Goal: Task Accomplishment & Management: Manage account settings

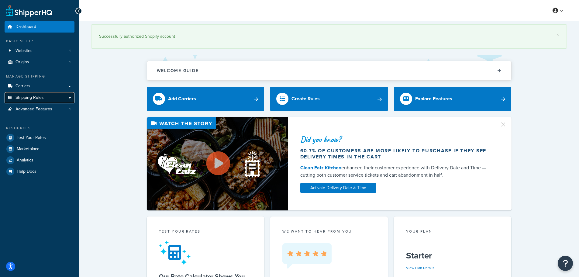
click at [49, 95] on link "Shipping Rules" at bounding box center [40, 97] width 70 height 11
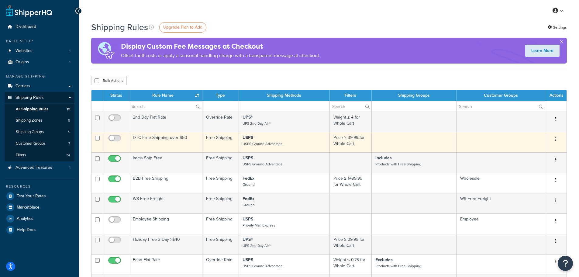
scroll to position [30, 0]
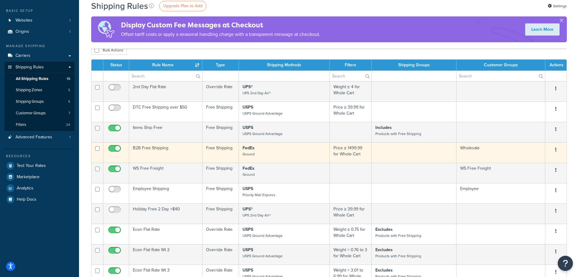
click at [557, 154] on button "button" at bounding box center [555, 150] width 9 height 10
click at [526, 158] on link "Edit" at bounding box center [536, 161] width 48 height 12
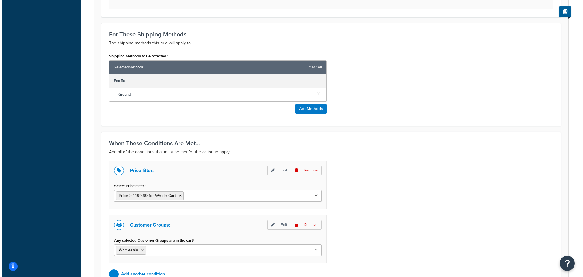
scroll to position [273, 0]
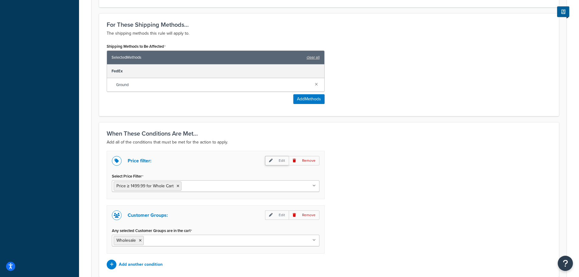
click at [277, 160] on p "Edit" at bounding box center [277, 160] width 24 height 9
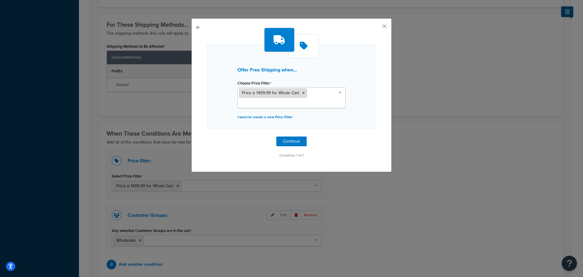
click at [302, 93] on icon at bounding box center [303, 93] width 3 height 4
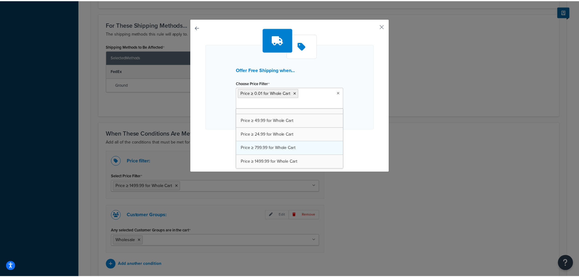
scroll to position [63, 0]
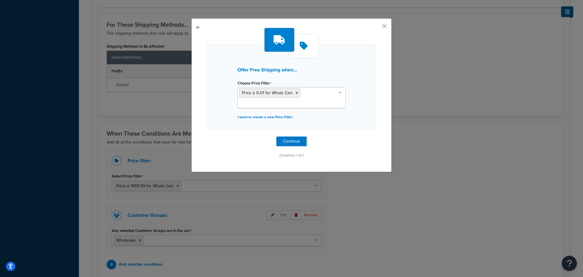
click at [354, 99] on div "Offer Free Shipping when... Choose Price Filter Price ≥ 0.01 for Whole Cart Pri…" at bounding box center [291, 86] width 169 height 85
click at [298, 141] on button "Continue" at bounding box center [291, 141] width 30 height 10
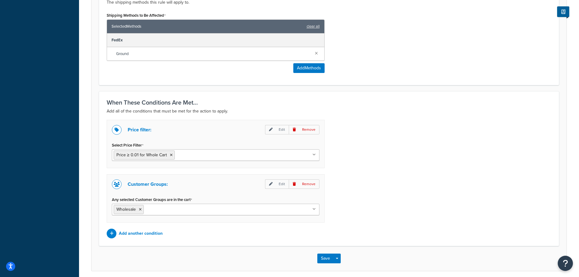
scroll to position [329, 0]
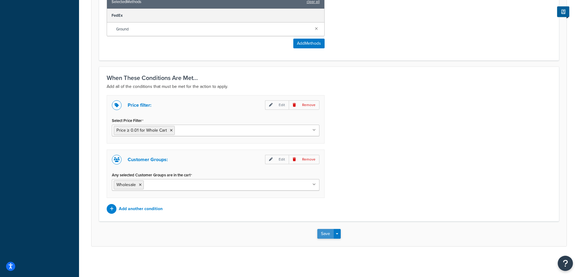
click at [325, 231] on button "Save" at bounding box center [325, 234] width 16 height 10
